Goal: Task Accomplishment & Management: Use online tool/utility

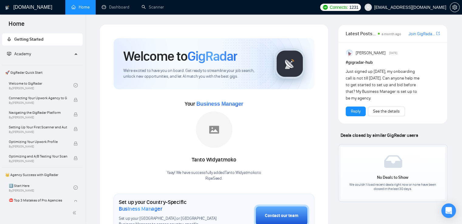
scroll to position [41, 0]
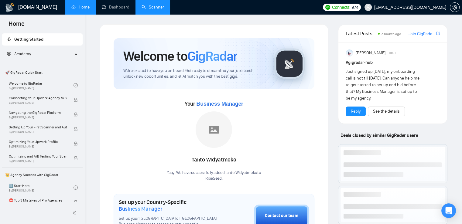
click at [162, 5] on link "Scanner" at bounding box center [153, 7] width 22 height 5
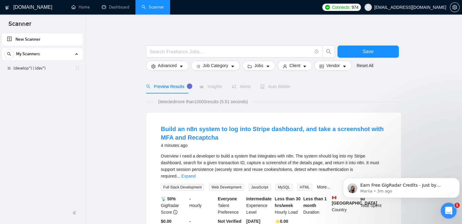
click at [455, 212] on html at bounding box center [448, 210] width 15 height 15
click at [449, 182] on div "Earn Free GigRadar Credits - Just by Sharing Your Story! 💬 Want more credits fo…" at bounding box center [406, 186] width 94 height 8
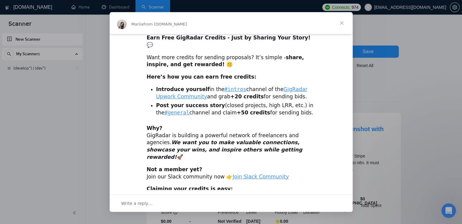
scroll to position [9, 0]
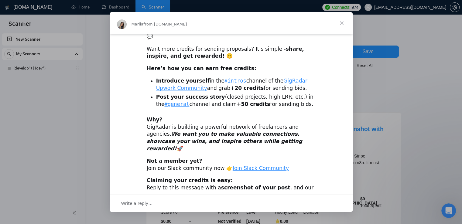
click at [344, 19] on span "Close" at bounding box center [342, 23] width 22 height 22
